Goal: Task Accomplishment & Management: Manage account settings

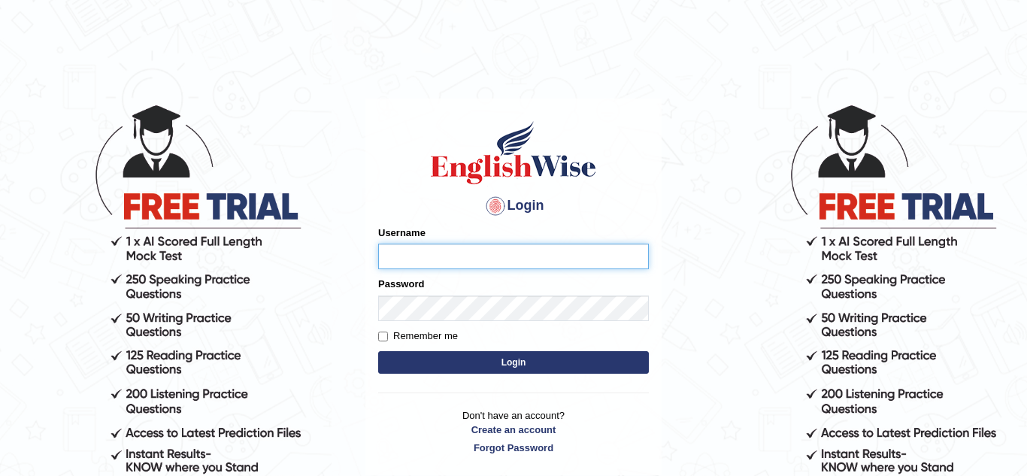
type input "Zhaniaseron"
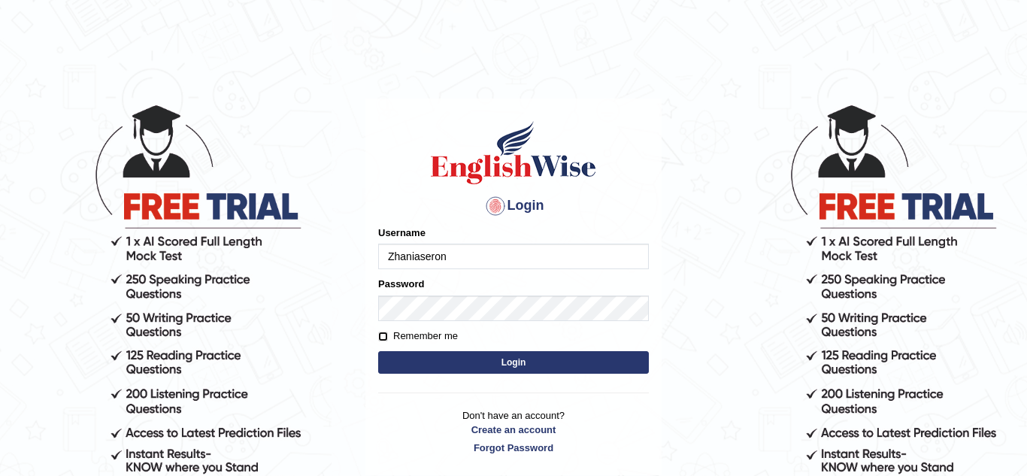
click at [380, 333] on input "Remember me" at bounding box center [383, 337] width 10 height 10
checkbox input "true"
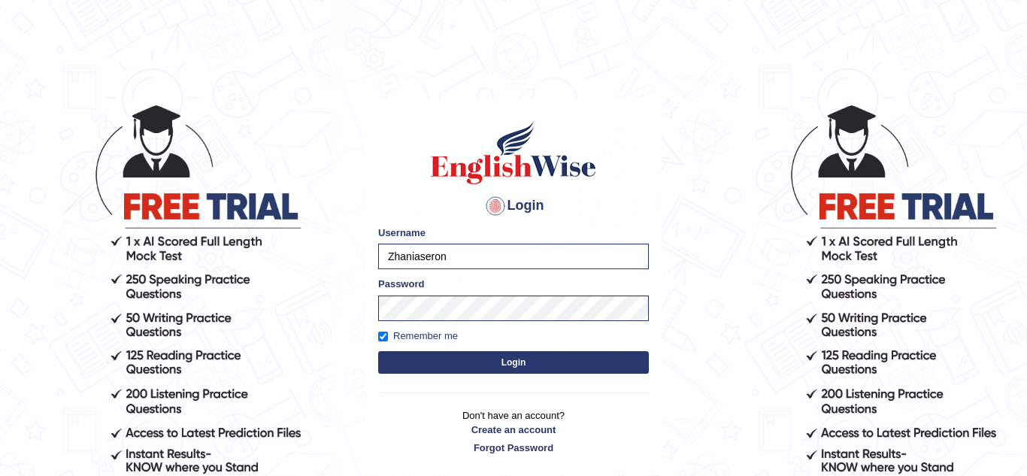
click at [405, 364] on button "Login" at bounding box center [513, 362] width 271 height 23
click at [500, 359] on button "Login" at bounding box center [513, 362] width 271 height 23
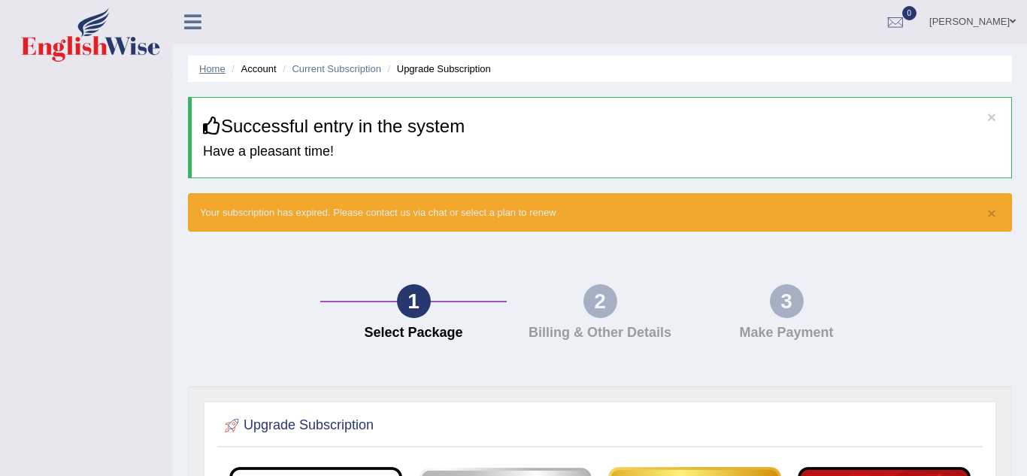
click at [212, 71] on link "Home" at bounding box center [212, 68] width 26 height 11
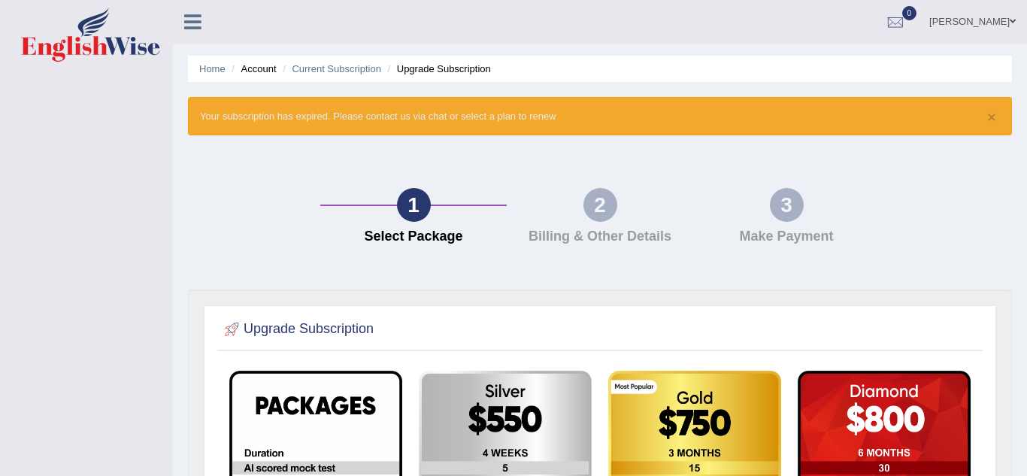
click at [186, 20] on icon at bounding box center [192, 22] width 17 height 20
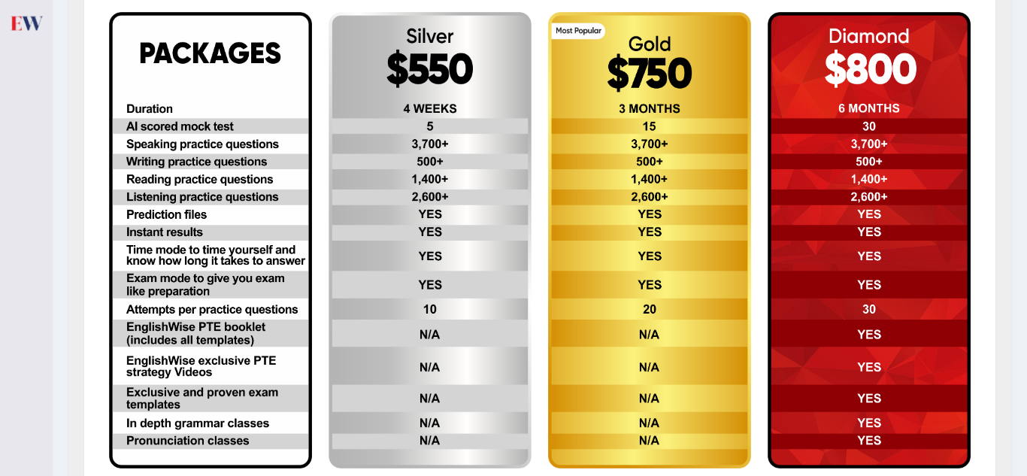
scroll to position [360, 0]
